Goal: Contribute content: Contribute content

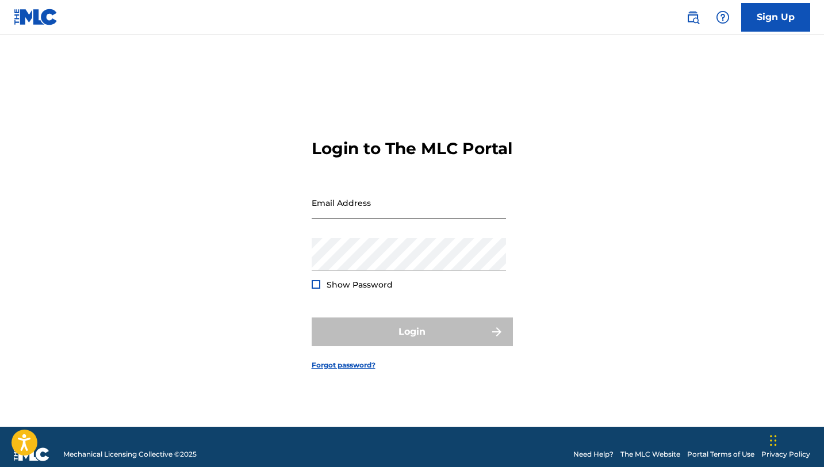
click at [346, 210] on input "Email Address" at bounding box center [409, 202] width 194 height 33
type input "[EMAIL_ADDRESS][DOMAIN_NAME]"
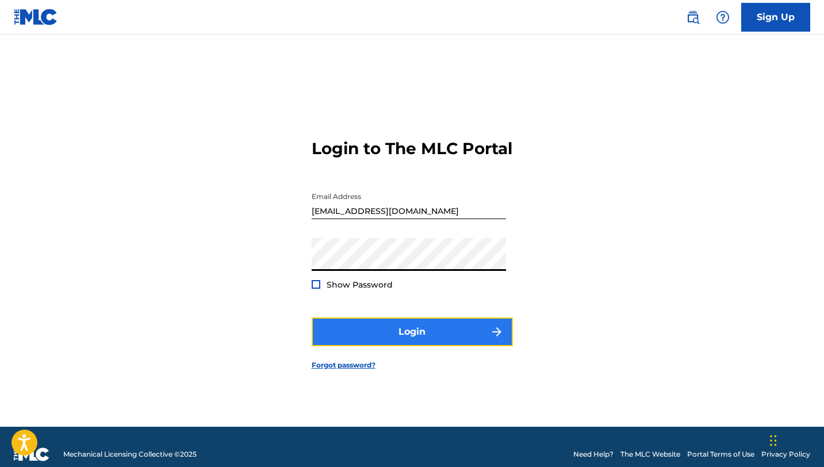
click at [403, 346] on button "Login" at bounding box center [412, 331] width 201 height 29
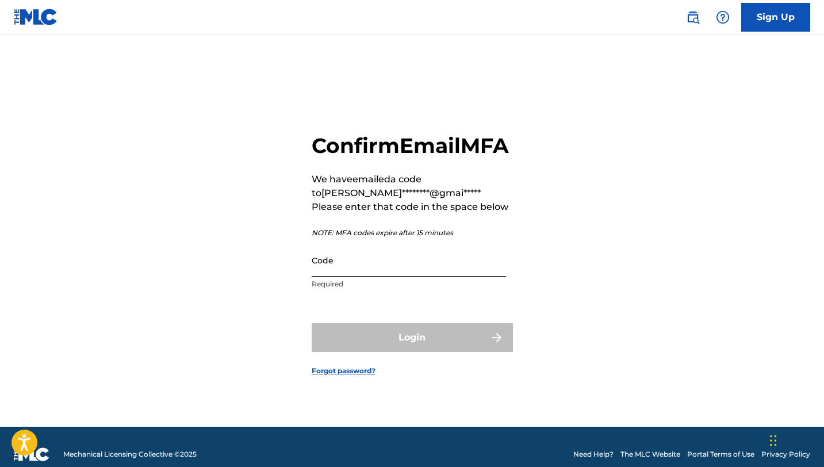
click at [340, 277] on input "Code" at bounding box center [409, 260] width 194 height 33
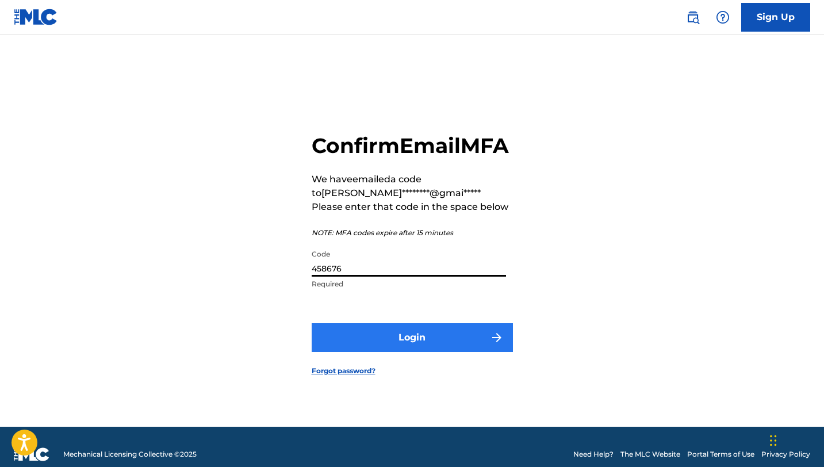
type input "458676"
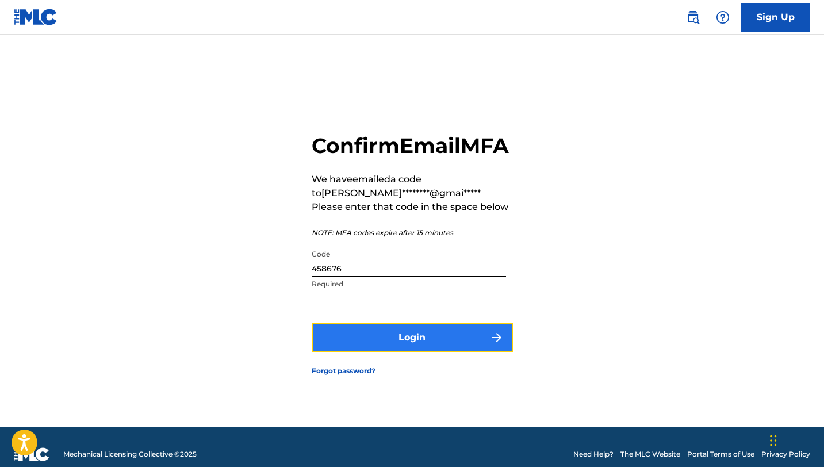
click at [390, 350] on button "Login" at bounding box center [412, 337] width 201 height 29
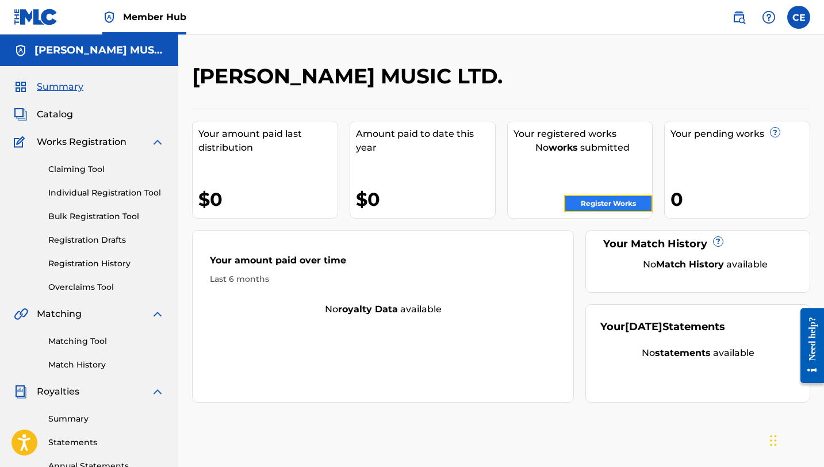
click at [616, 199] on link "Register Works" at bounding box center [608, 203] width 89 height 17
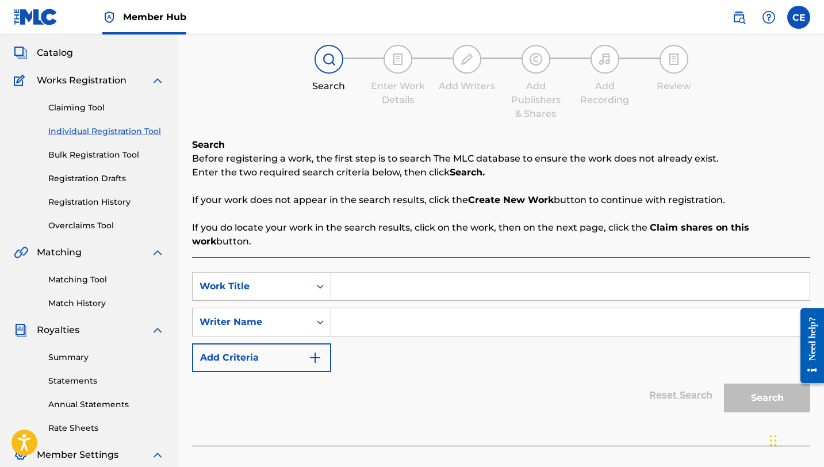
scroll to position [56, 0]
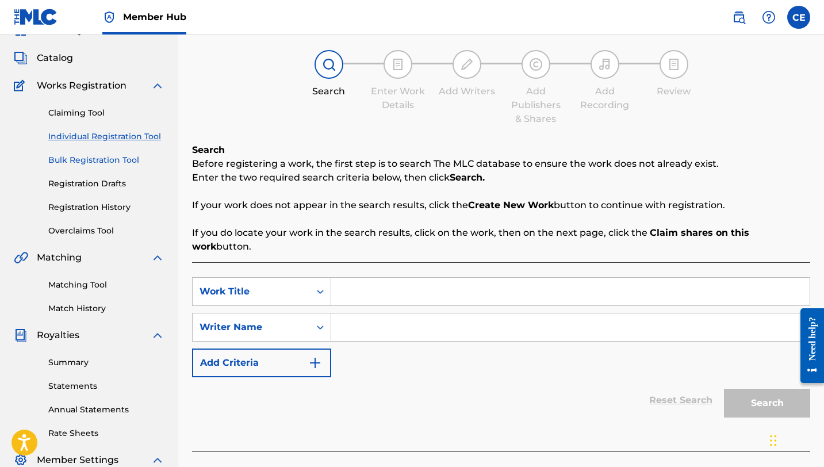
click at [100, 160] on link "Bulk Registration Tool" at bounding box center [106, 160] width 116 height 12
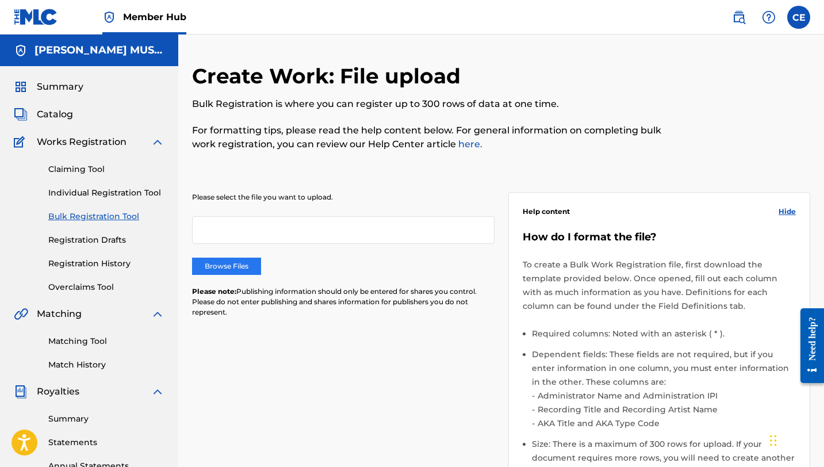
click at [232, 265] on label "Browse Files" at bounding box center [226, 266] width 69 height 17
click at [0, 0] on input "Browse Files" at bounding box center [0, 0] width 0 height 0
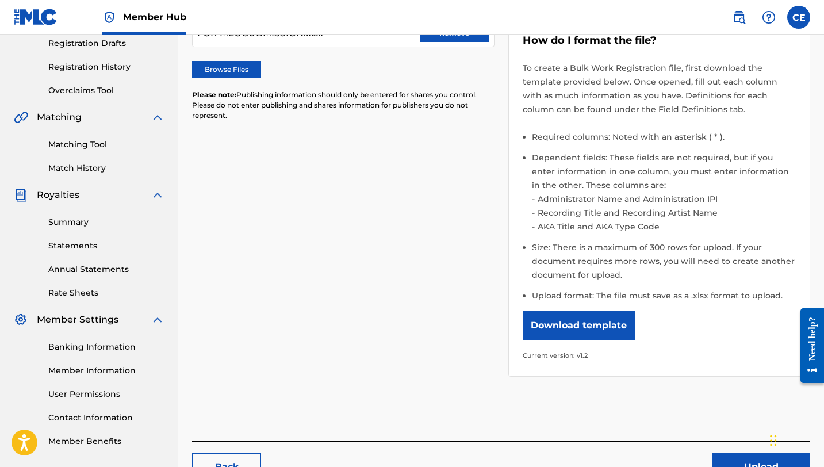
scroll to position [201, 0]
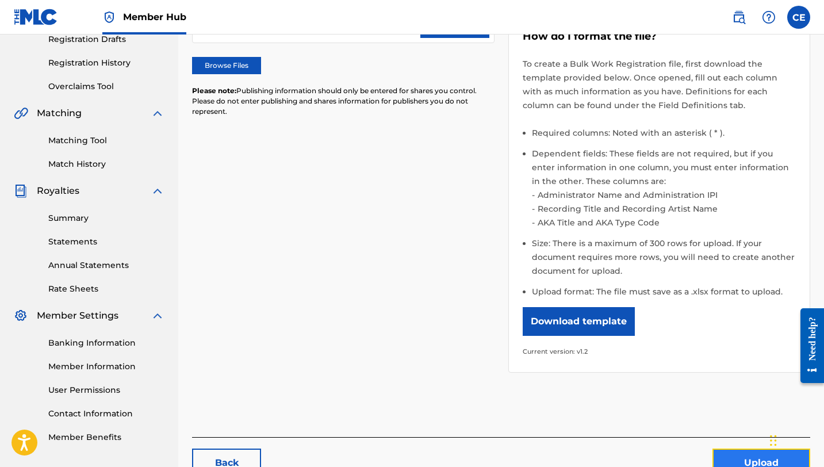
click at [735, 456] on button "Upload" at bounding box center [761, 463] width 98 height 29
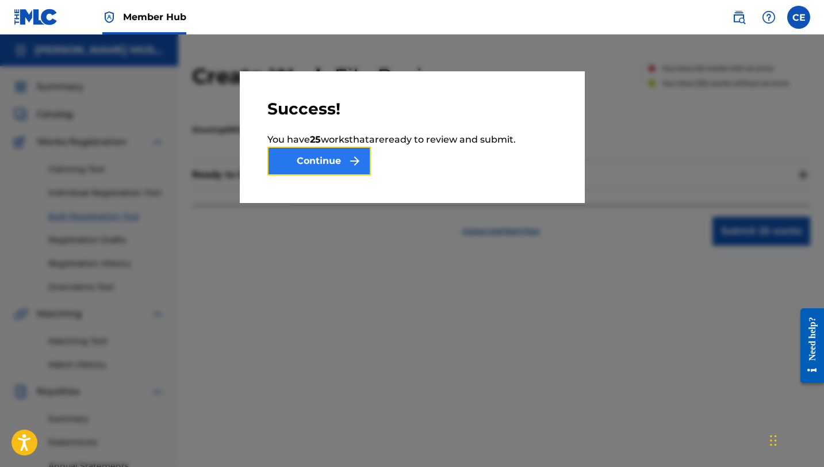
click at [343, 160] on button "Continue" at bounding box center [319, 161] width 104 height 29
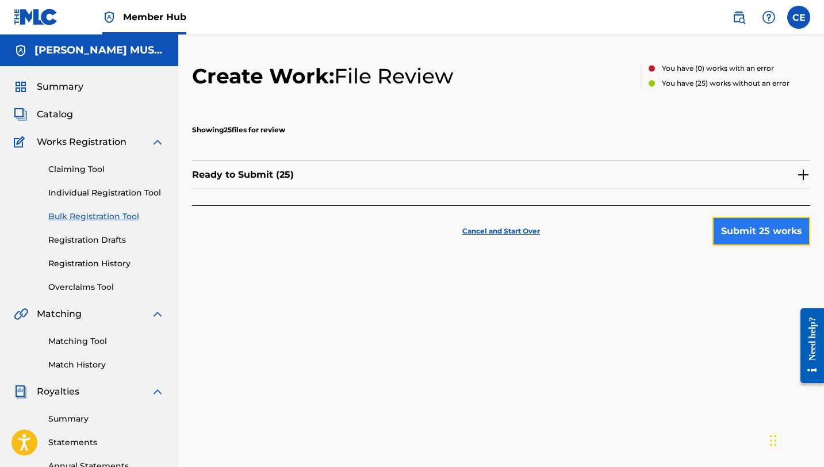
click at [745, 228] on button "Submit 25 works" at bounding box center [761, 231] width 98 height 29
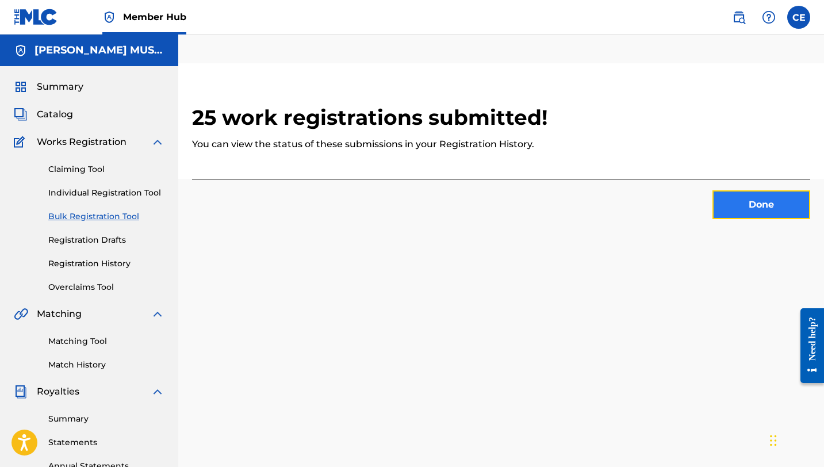
click at [765, 212] on button "Done" at bounding box center [761, 204] width 98 height 29
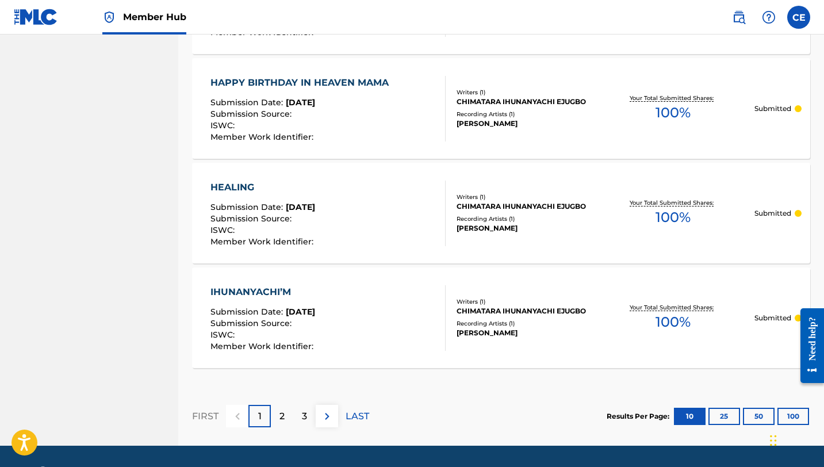
scroll to position [1079, 0]
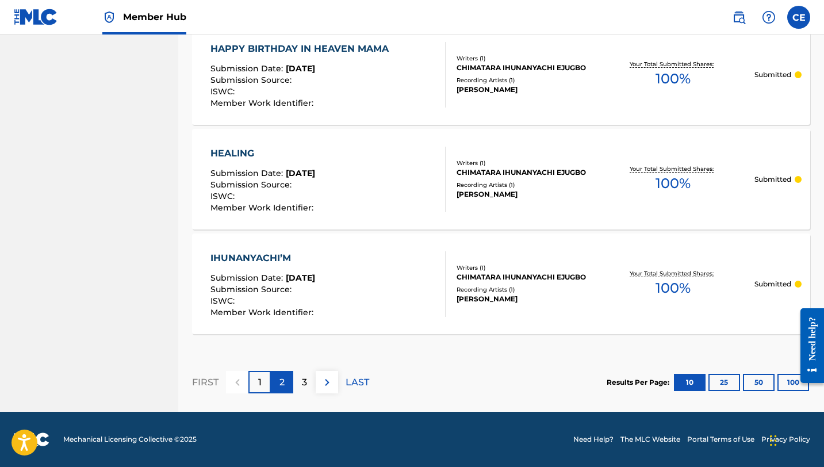
click at [280, 381] on p "2" at bounding box center [281, 382] width 5 height 14
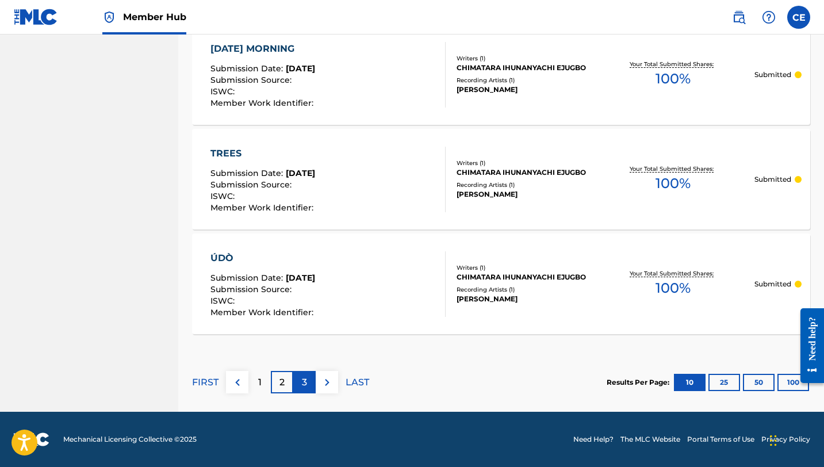
click at [305, 383] on p "3" at bounding box center [304, 382] width 5 height 14
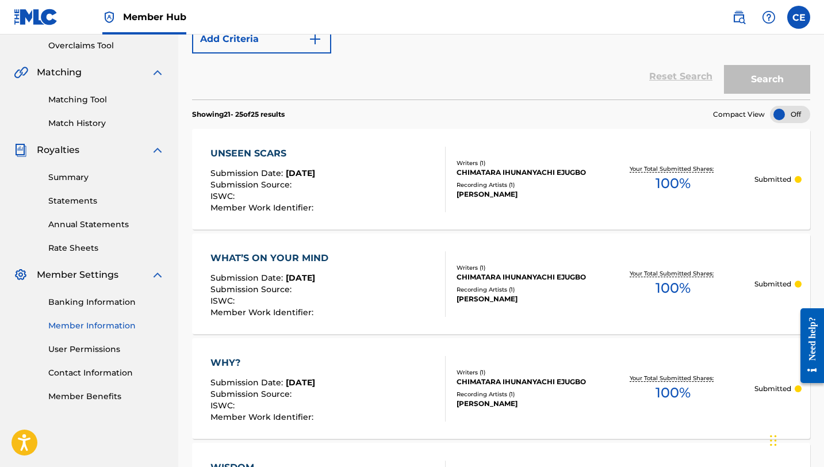
scroll to position [242, 0]
click at [101, 327] on link "Member Information" at bounding box center [106, 325] width 116 height 12
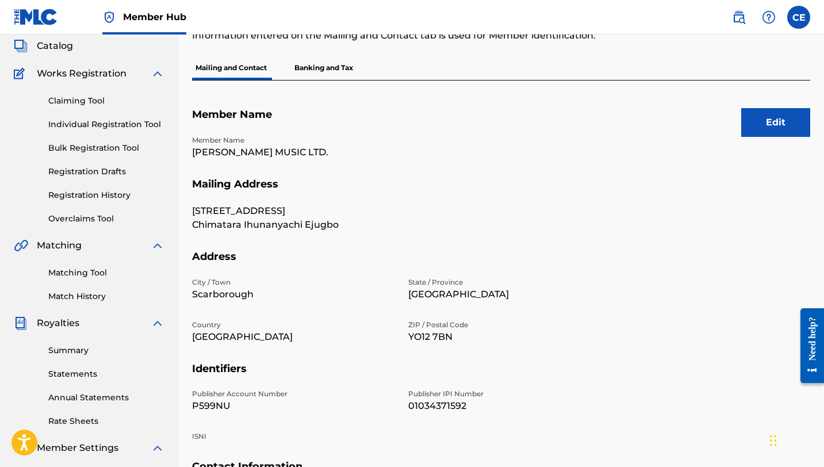
scroll to position [65, 0]
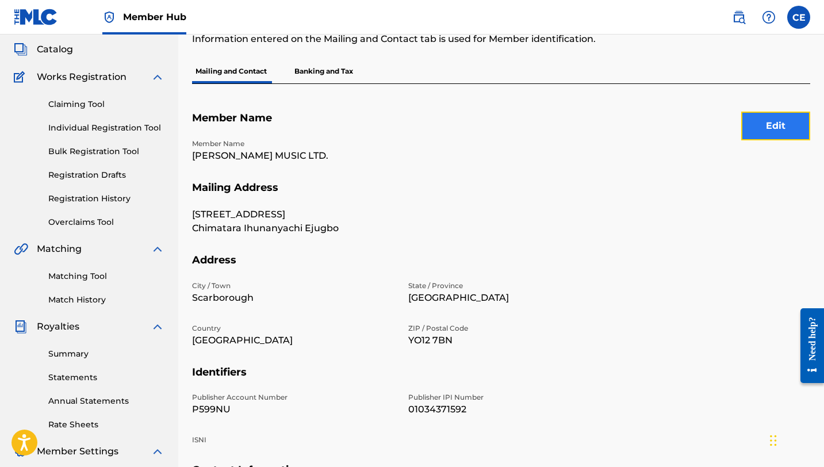
click at [761, 125] on button "Edit" at bounding box center [775, 126] width 69 height 29
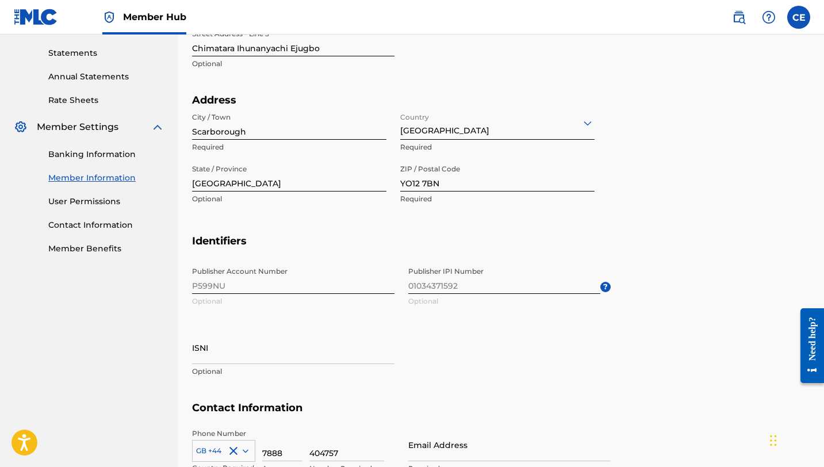
scroll to position [390, 0]
drag, startPoint x: 474, startPoint y: 281, endPoint x: 408, endPoint y: 289, distance: 66.5
click at [408, 289] on span "Publisher IPI Number 01034371592 Optional ?" at bounding box center [509, 286] width 202 height 52
click at [470, 281] on span "Publisher IPI Number 01034371592 Optional ?" at bounding box center [509, 286] width 202 height 52
drag, startPoint x: 465, startPoint y: 283, endPoint x: 397, endPoint y: 283, distance: 67.3
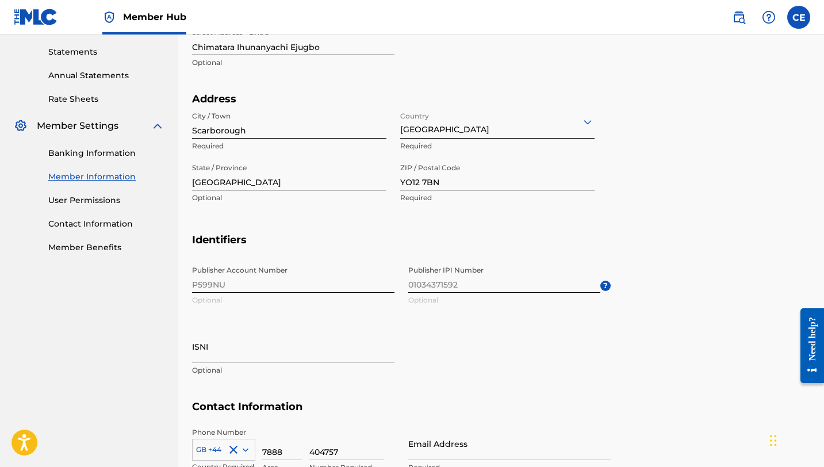
click at [397, 283] on div "Publisher Account Number P599NU Optional Publisher IPI Number 01034371592 Optio…" at bounding box center [401, 330] width 419 height 140
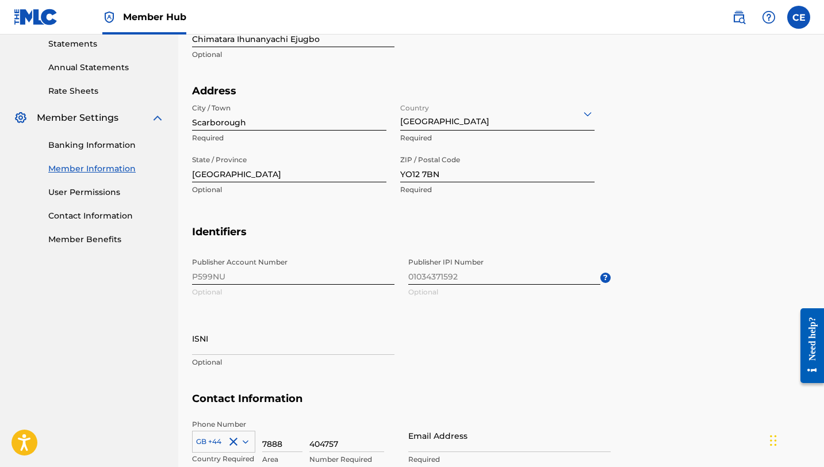
scroll to position [396, 0]
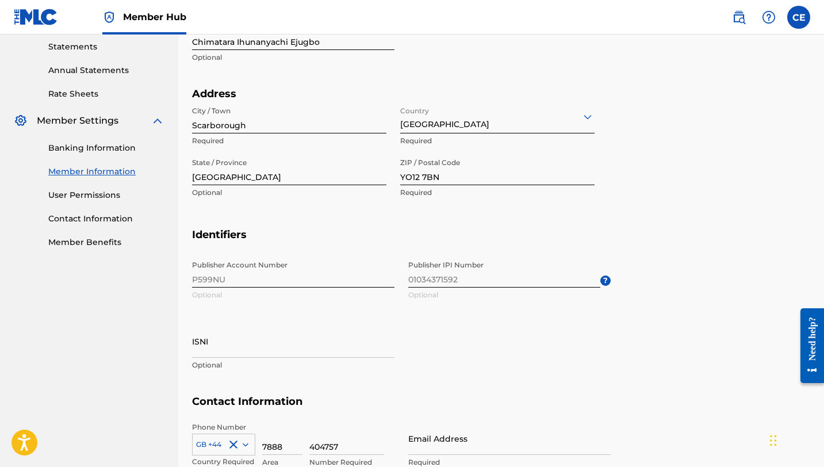
click at [470, 279] on span "Publisher IPI Number 01034371592 Optional ?" at bounding box center [509, 281] width 202 height 52
drag, startPoint x: 463, startPoint y: 278, endPoint x: 398, endPoint y: 275, distance: 65.6
click at [398, 275] on div "Publisher Account Number P599NU Optional Publisher IPI Number 01034371592 Optio…" at bounding box center [401, 325] width 419 height 140
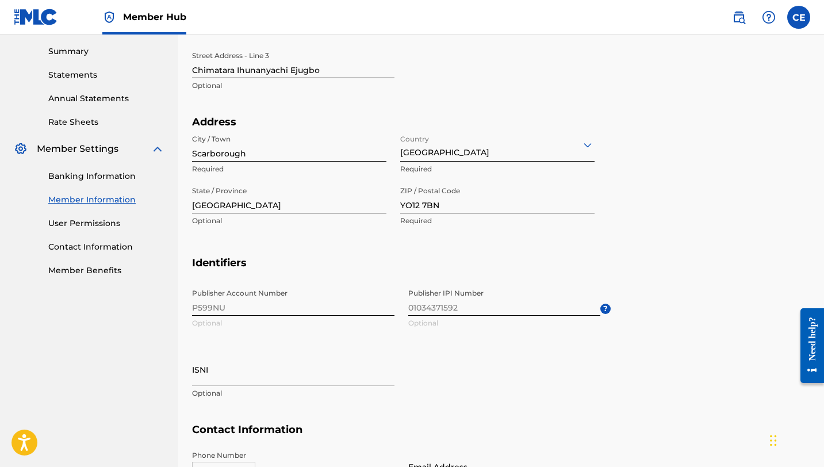
scroll to position [373, 0]
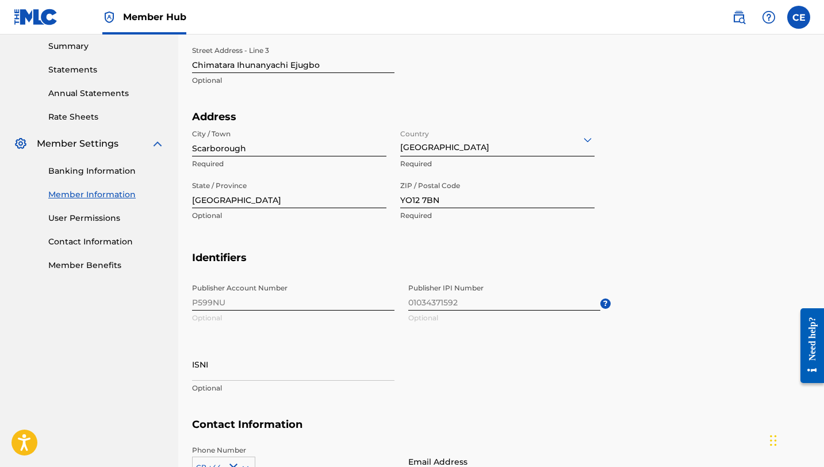
drag, startPoint x: 460, startPoint y: 300, endPoint x: 397, endPoint y: 302, distance: 62.7
click at [397, 302] on div "Publisher Account Number P599NU Optional Publisher IPI Number 01034371592 Optio…" at bounding box center [401, 348] width 419 height 140
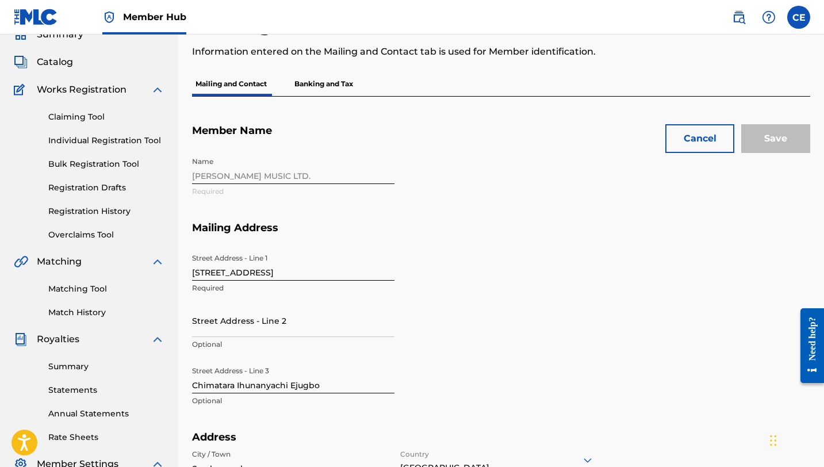
scroll to position [0, 0]
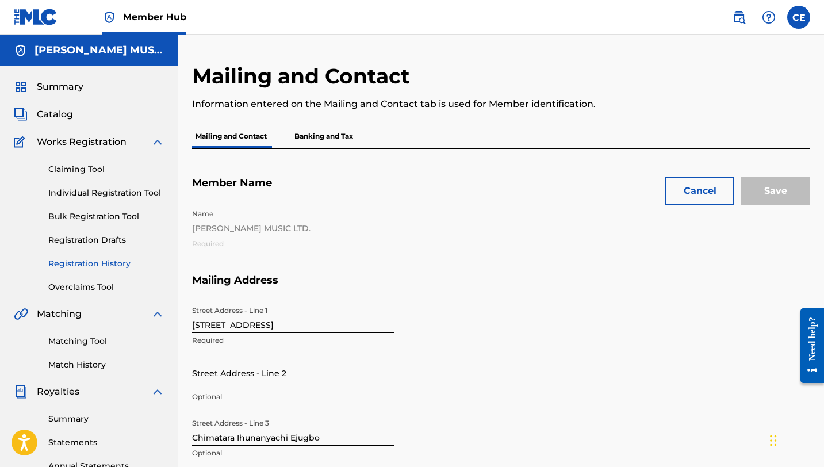
click at [79, 263] on link "Registration History" at bounding box center [106, 264] width 116 height 12
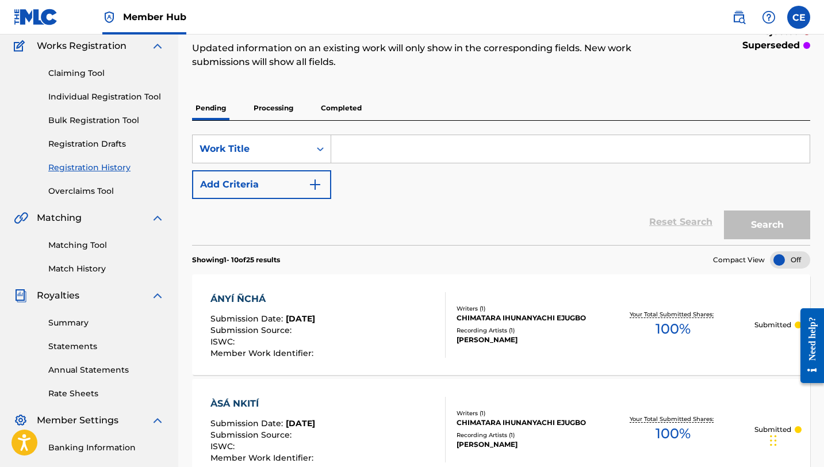
scroll to position [79, 0]
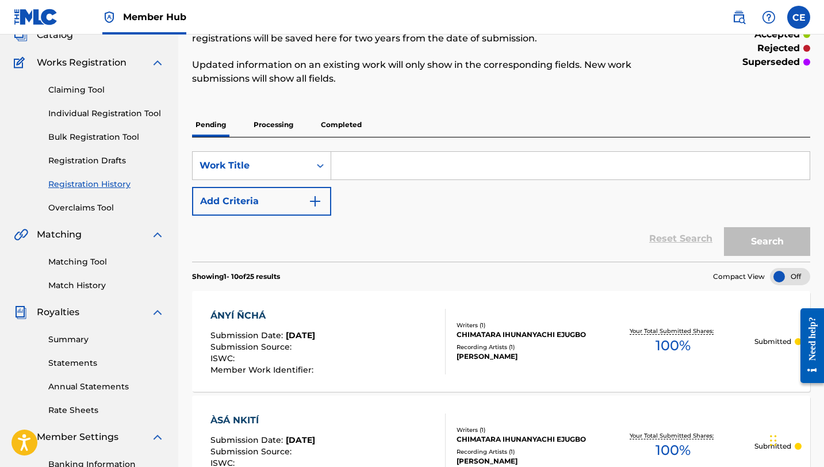
click at [282, 127] on p "Processing" at bounding box center [273, 125] width 47 height 24
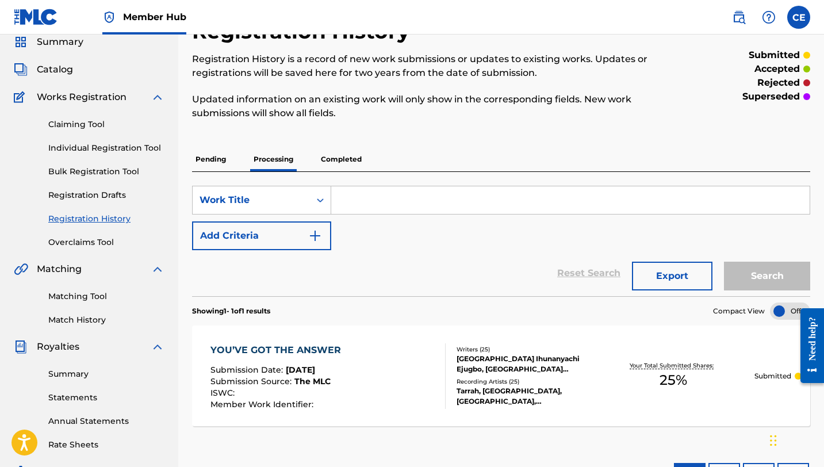
scroll to position [37, 0]
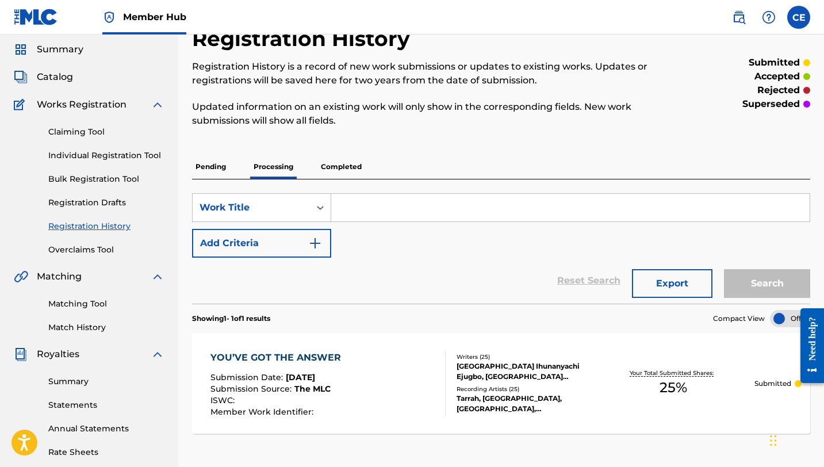
click at [212, 166] on p "Pending" at bounding box center [210, 167] width 37 height 24
